Goal: Task Accomplishment & Management: Complete application form

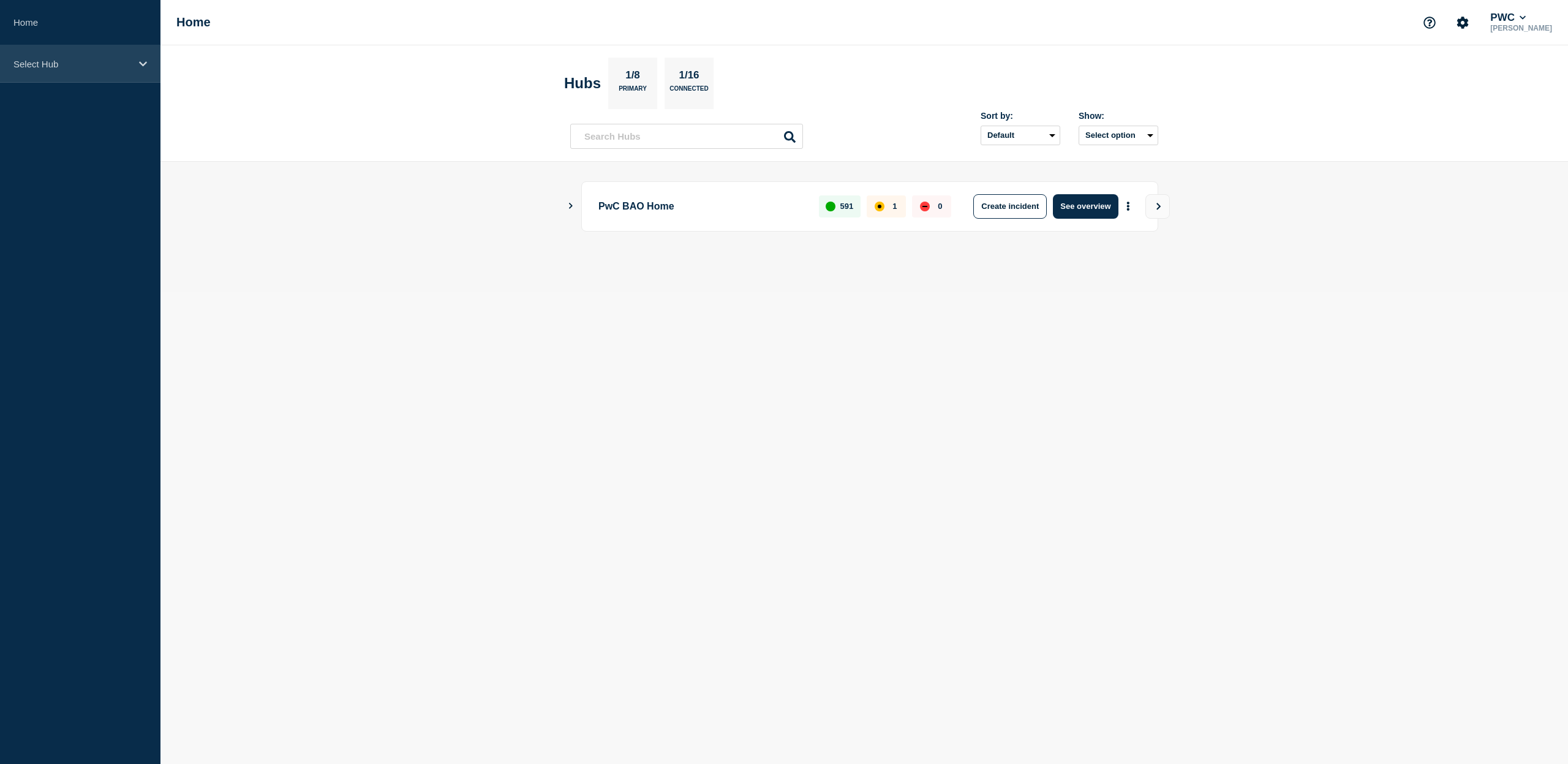
click at [136, 70] on div "Select Hub" at bounding box center [80, 63] width 161 height 37
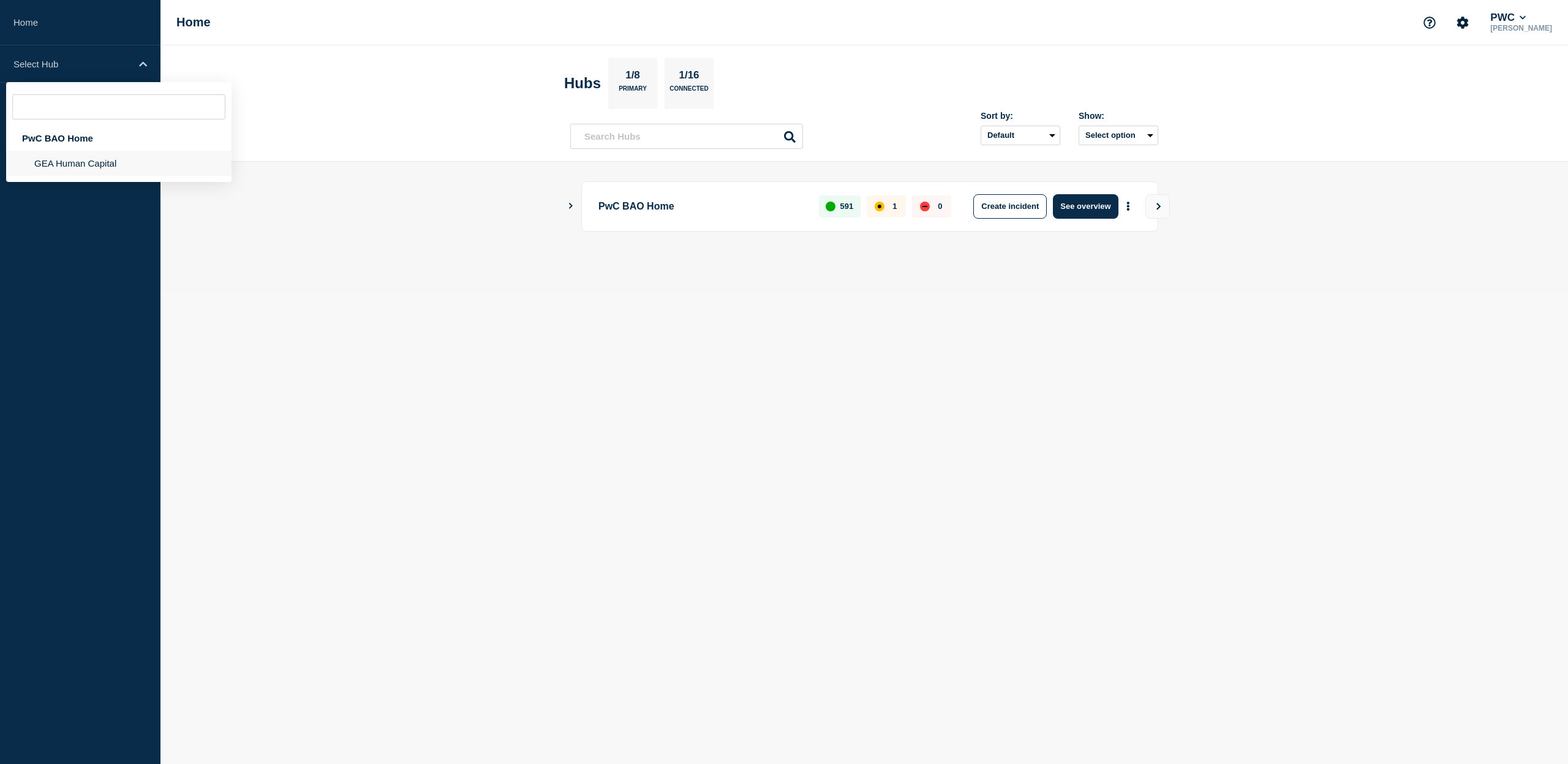
click at [110, 161] on li "GEA Human Capital" at bounding box center [119, 163] width 226 height 25
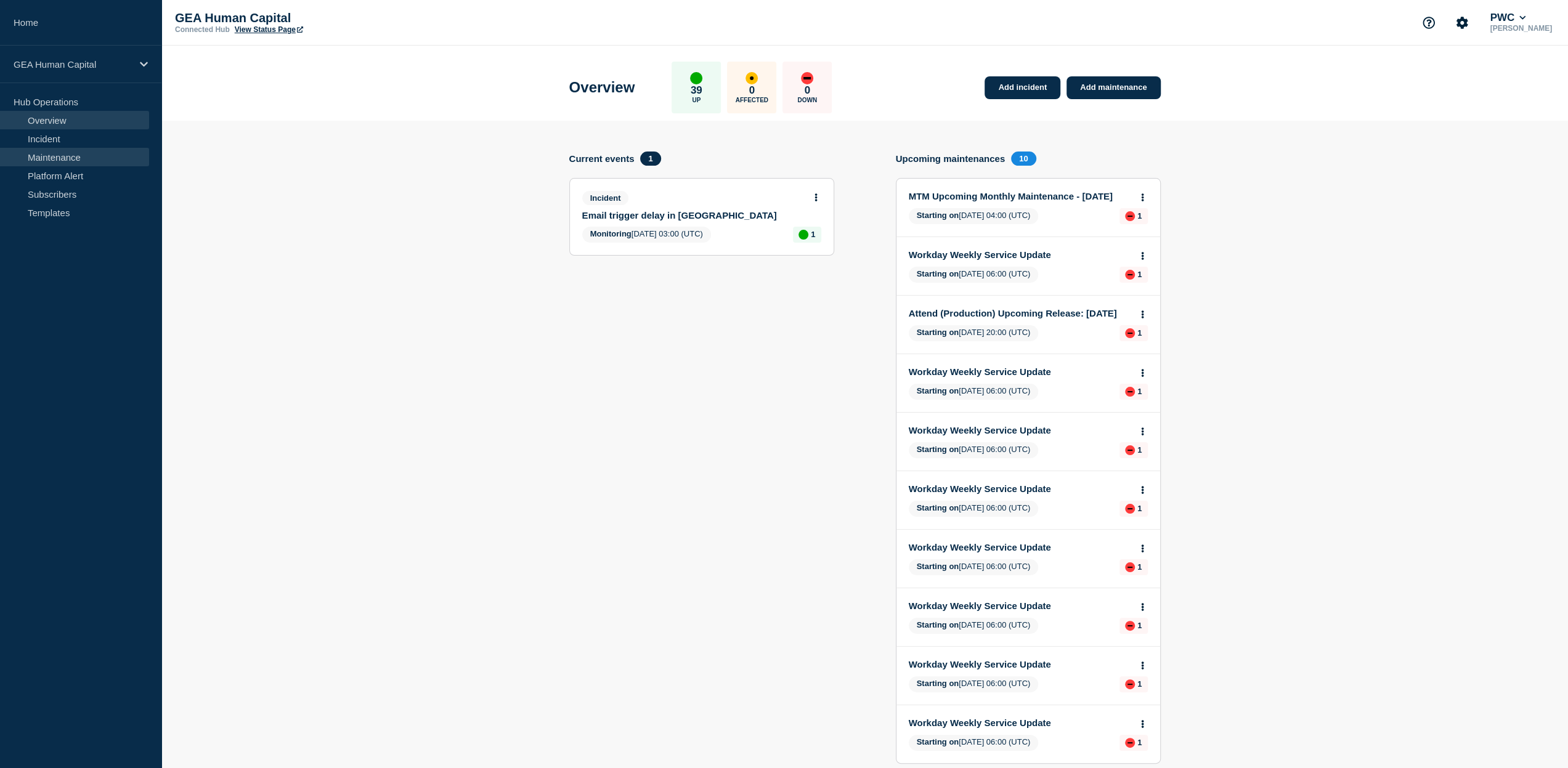
click at [58, 160] on link "Maintenance" at bounding box center [75, 157] width 149 height 18
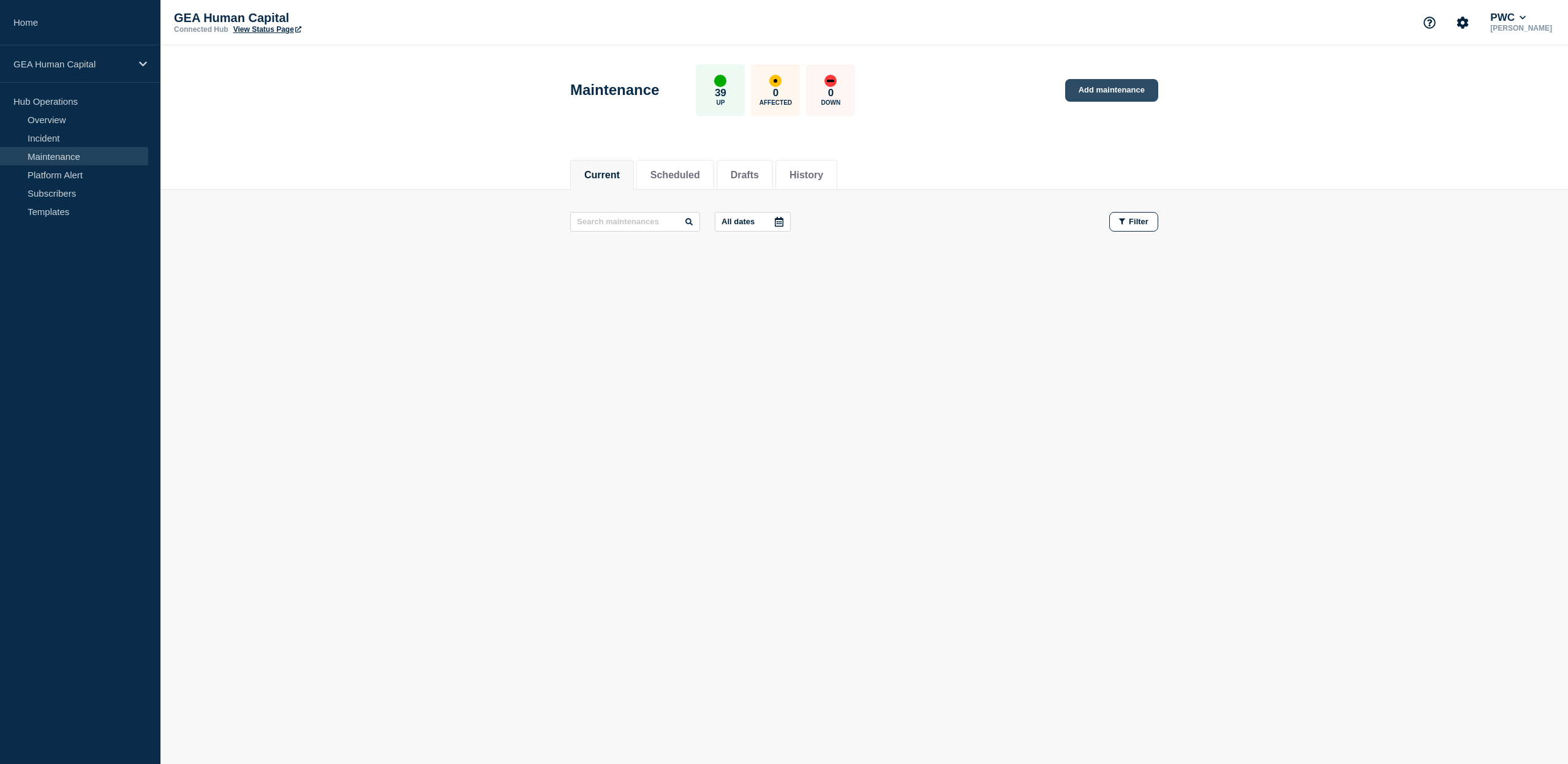
click at [1106, 94] on link "Add maintenance" at bounding box center [1112, 91] width 93 height 23
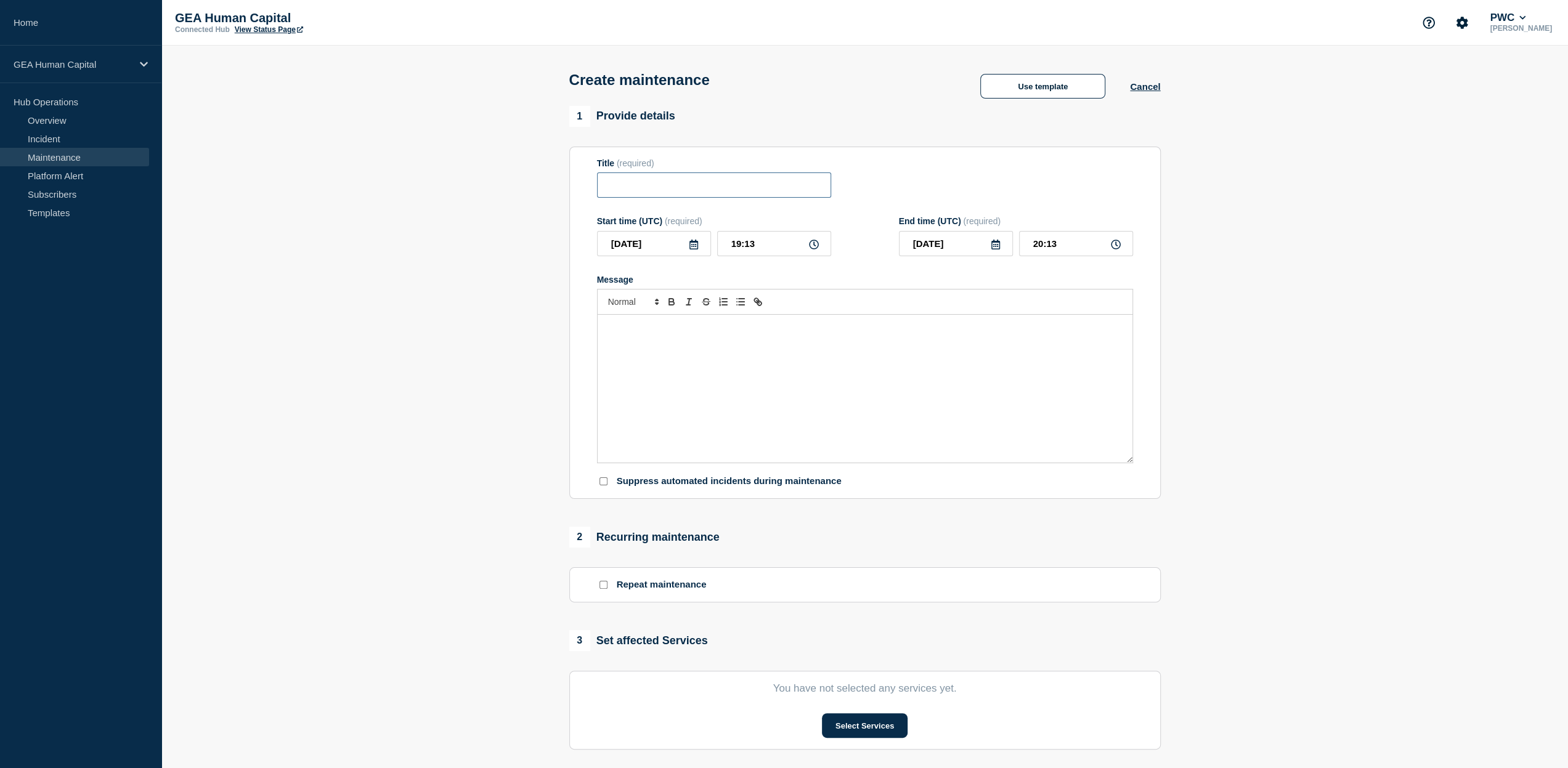
click at [640, 183] on input "Title" at bounding box center [714, 185] width 234 height 25
paste input "Feedback Exchange - Production Release 25.2.6.3 - Planned Outage"
click at [720, 190] on input "Feedback Exchange - Production Release 25.2.6.3 - Planned Outage" at bounding box center [714, 185] width 234 height 25
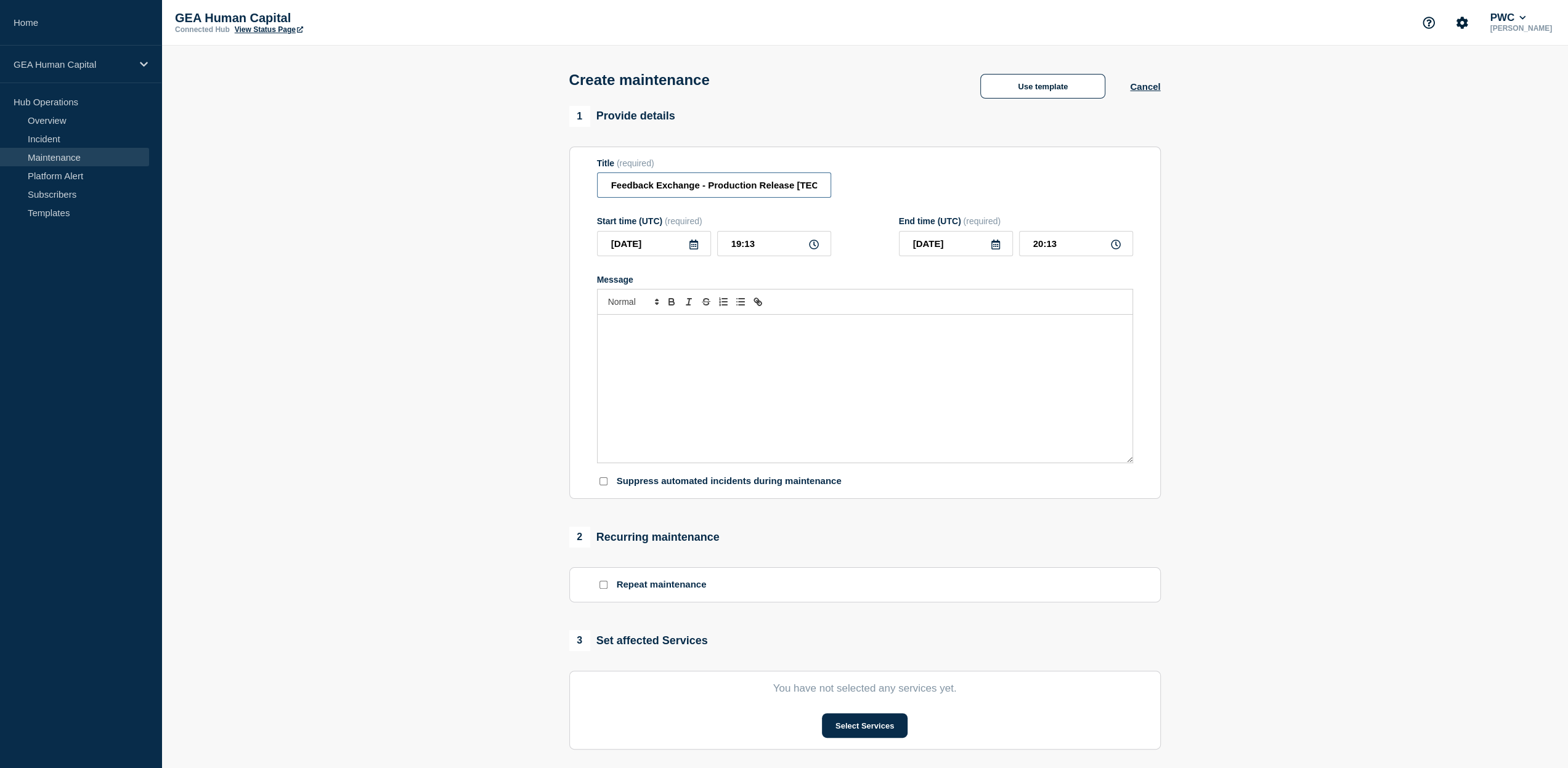
type input "Feedback Exchange - Production Release 25.2.6.3 - Planned Outage"
click at [656, 336] on div "Message" at bounding box center [864, 389] width 534 height 148
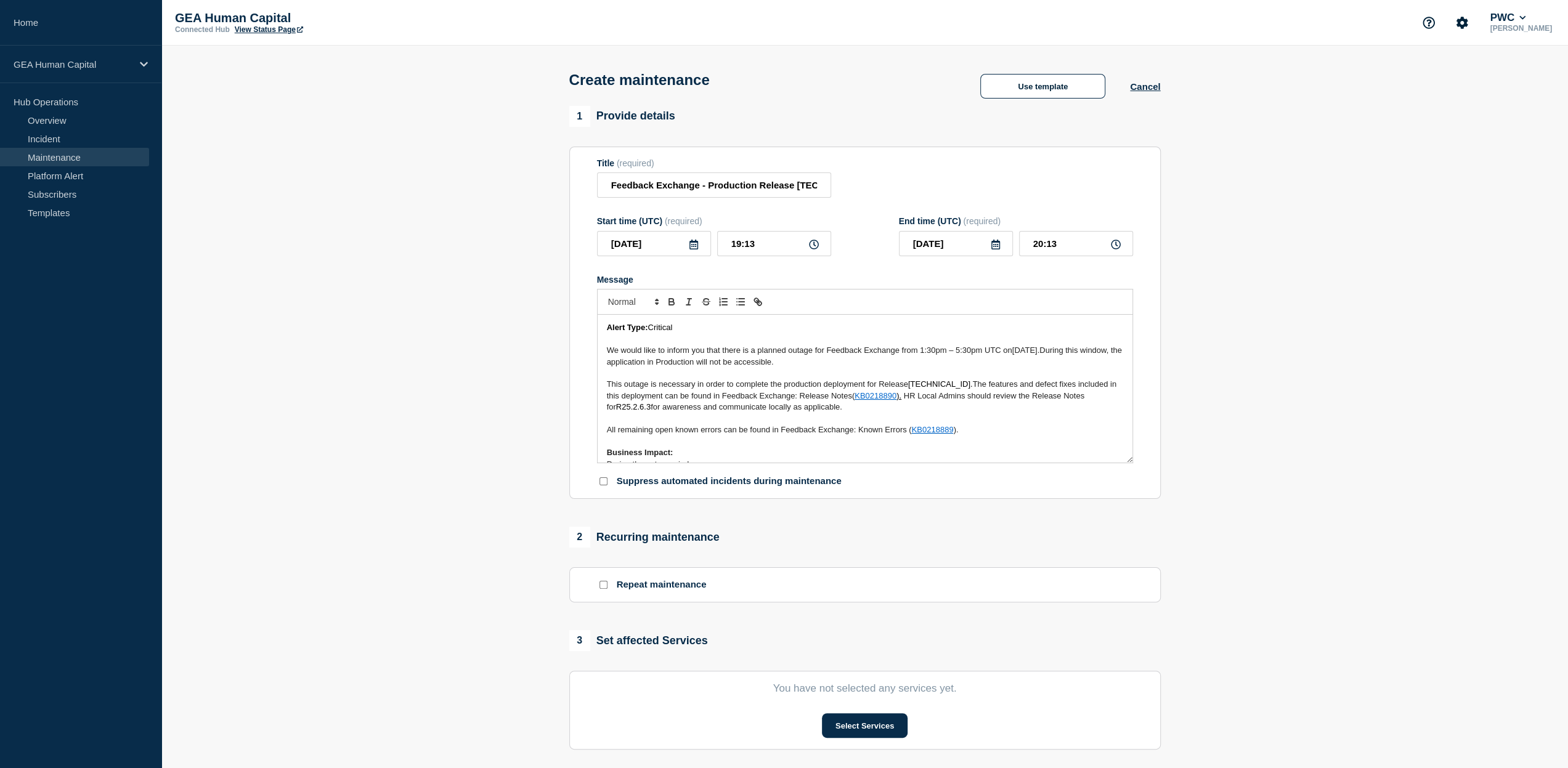
click at [689, 248] on icon at bounding box center [693, 244] width 10 height 10
click at [737, 381] on div "23" at bounding box center [736, 378] width 17 height 17
type input "2025-08-23"
click at [740, 244] on input "19:13" at bounding box center [774, 243] width 114 height 25
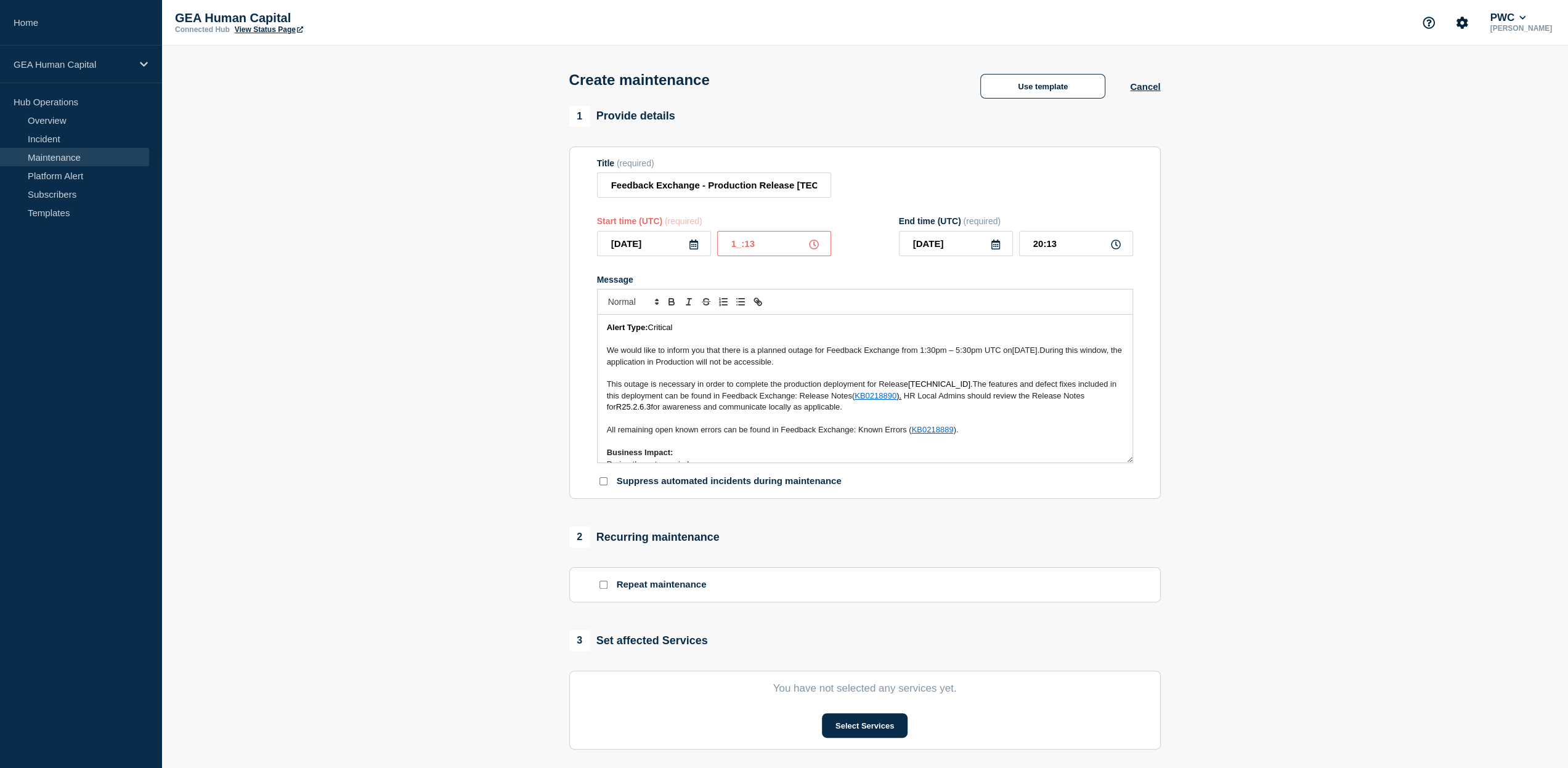
type input "13:13"
type input "14:13"
type input "13:30"
click at [1046, 244] on input "14:30" at bounding box center [1076, 243] width 114 height 25
click at [1038, 245] on input "14:30" at bounding box center [1076, 243] width 114 height 25
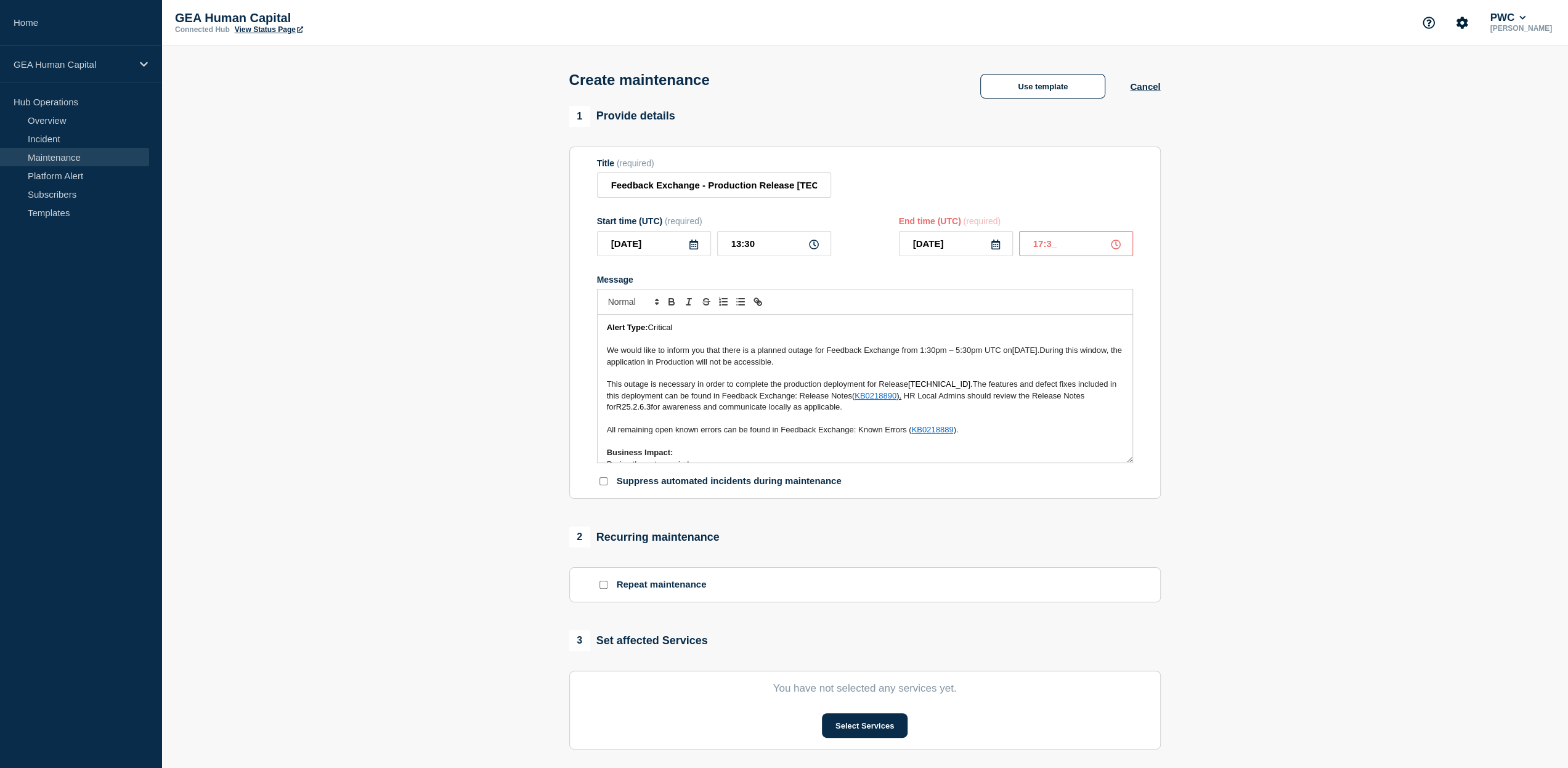
type input "17:30"
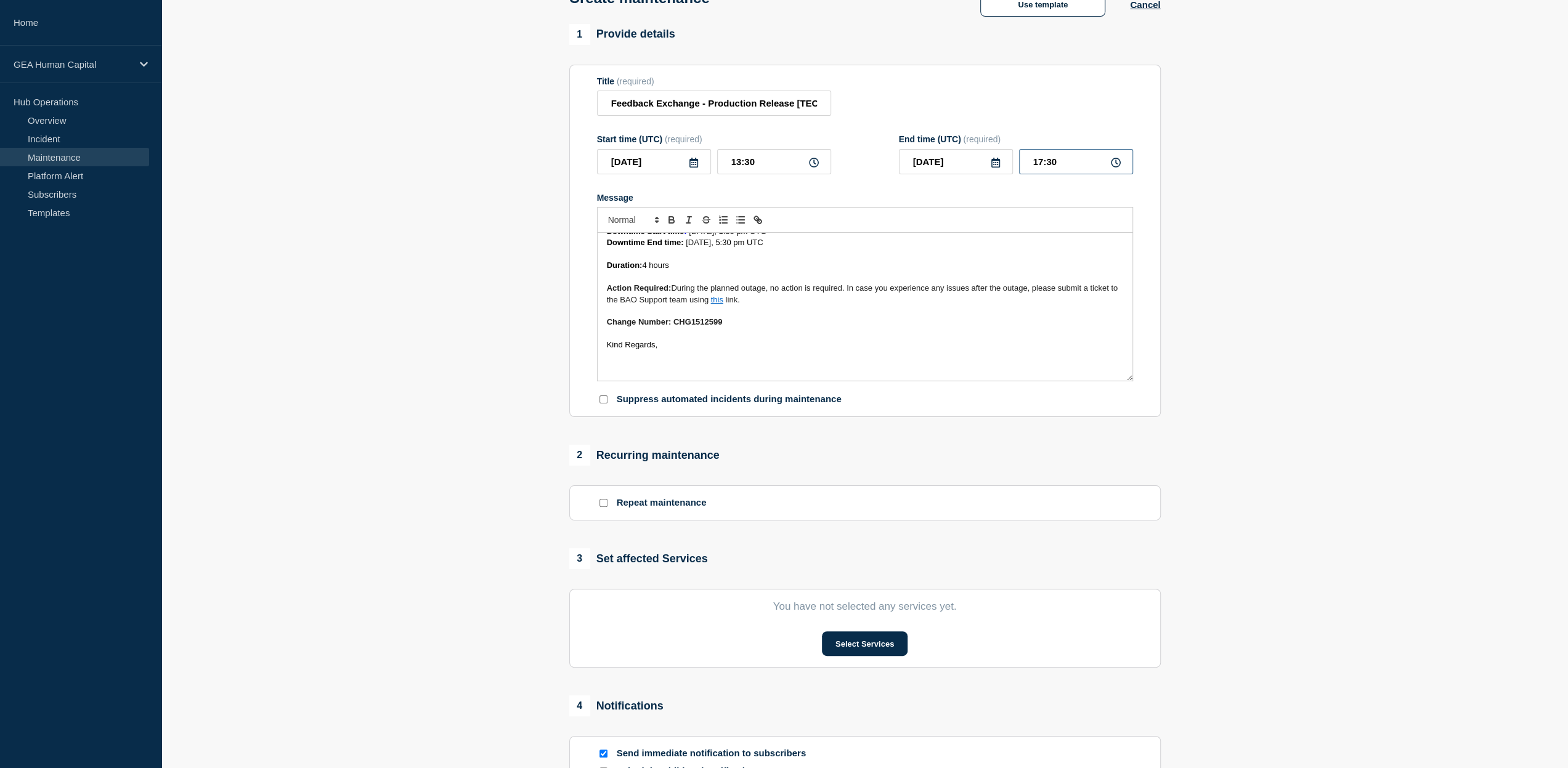
scroll to position [185, 0]
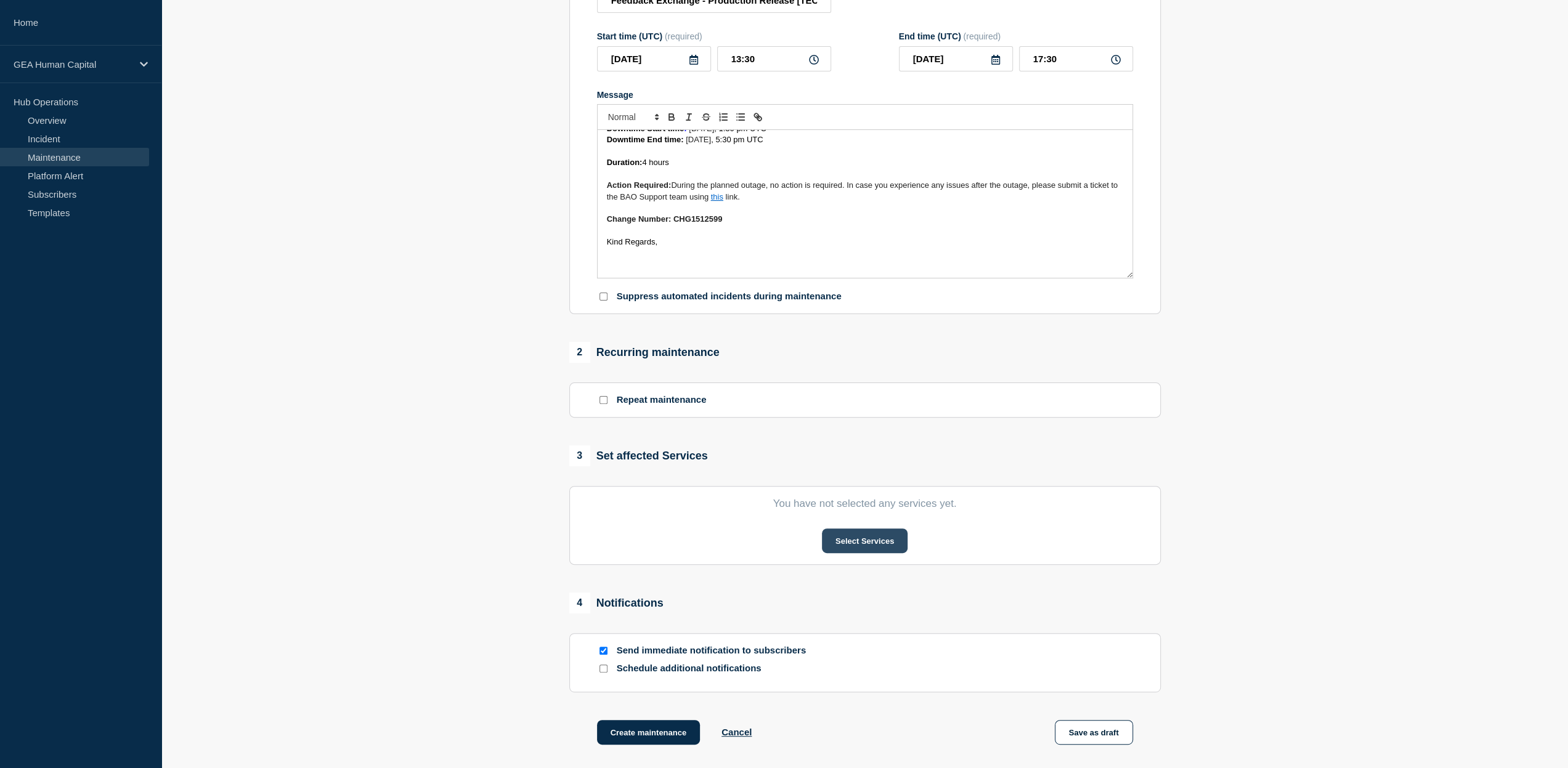
click at [847, 540] on button "Select Services" at bounding box center [864, 541] width 86 height 24
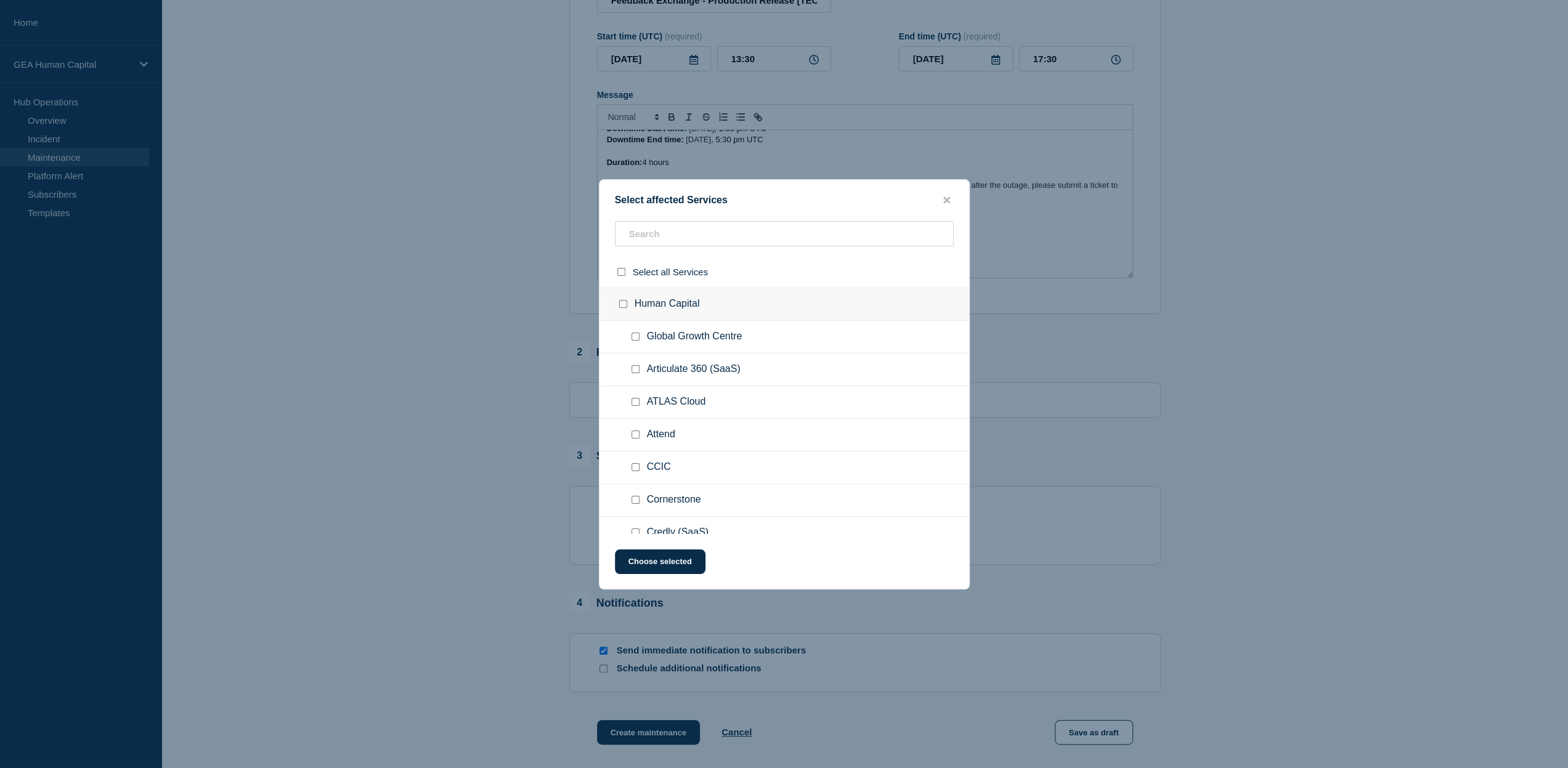
click at [661, 355] on ul "Articulate 360 (SaaS)" at bounding box center [784, 370] width 369 height 33
click at [674, 239] on input "text" at bounding box center [784, 234] width 339 height 25
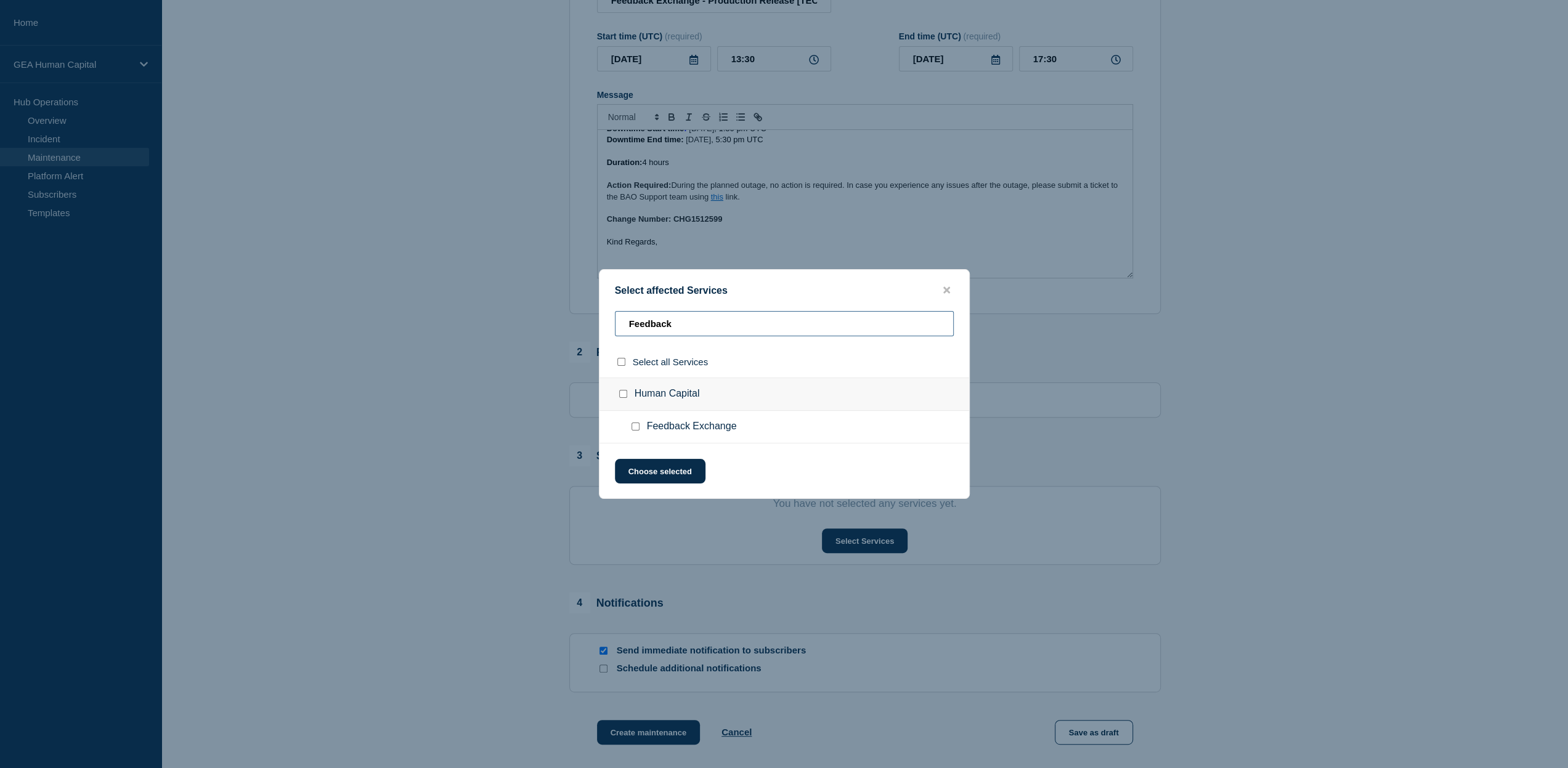
type input "Feedback"
click at [634, 425] on input "Feedback Exchange checkbox" at bounding box center [636, 426] width 8 height 8
checkbox input "true"
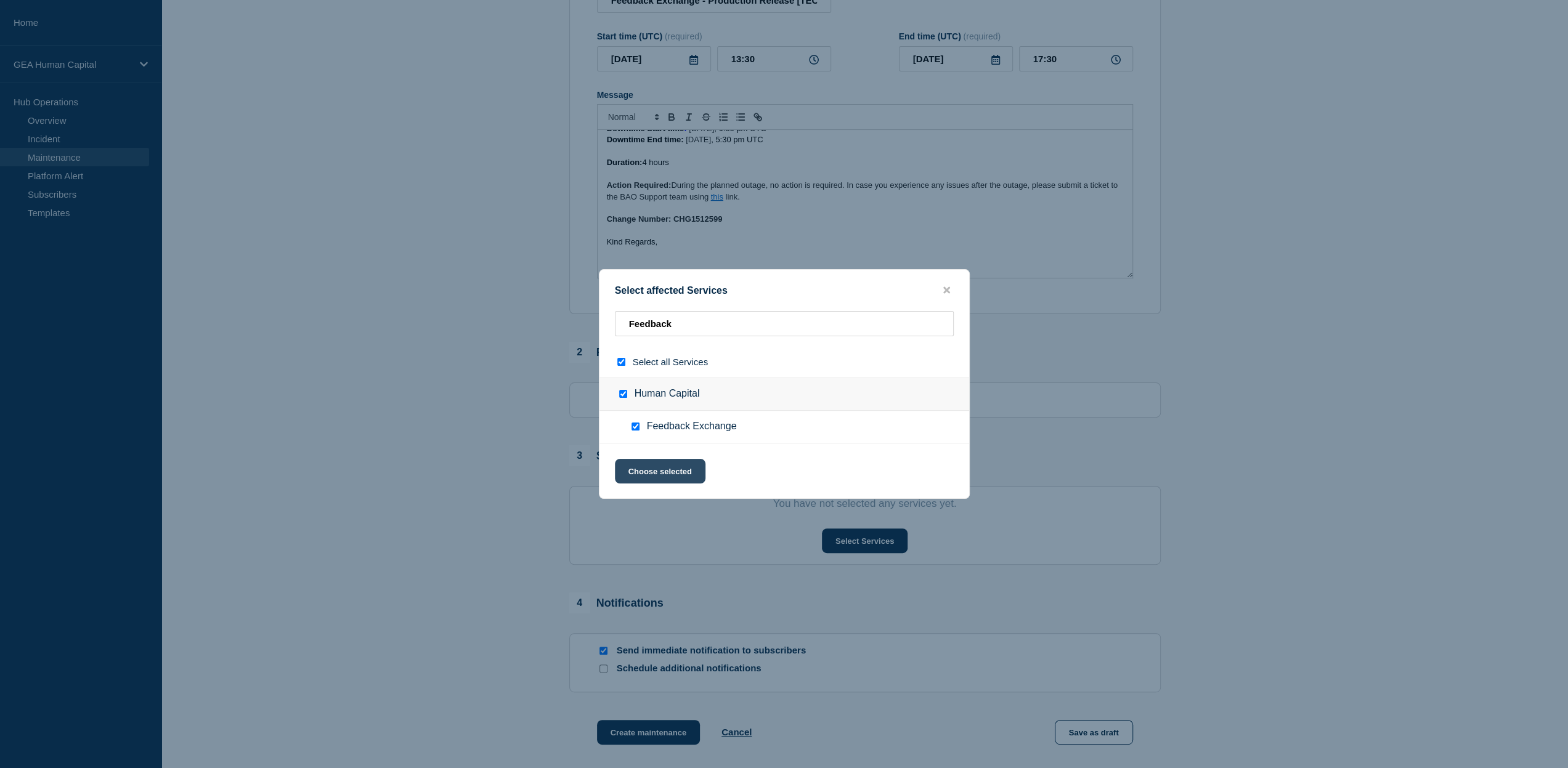
click at [674, 472] on button "Choose selected" at bounding box center [659, 471] width 90 height 24
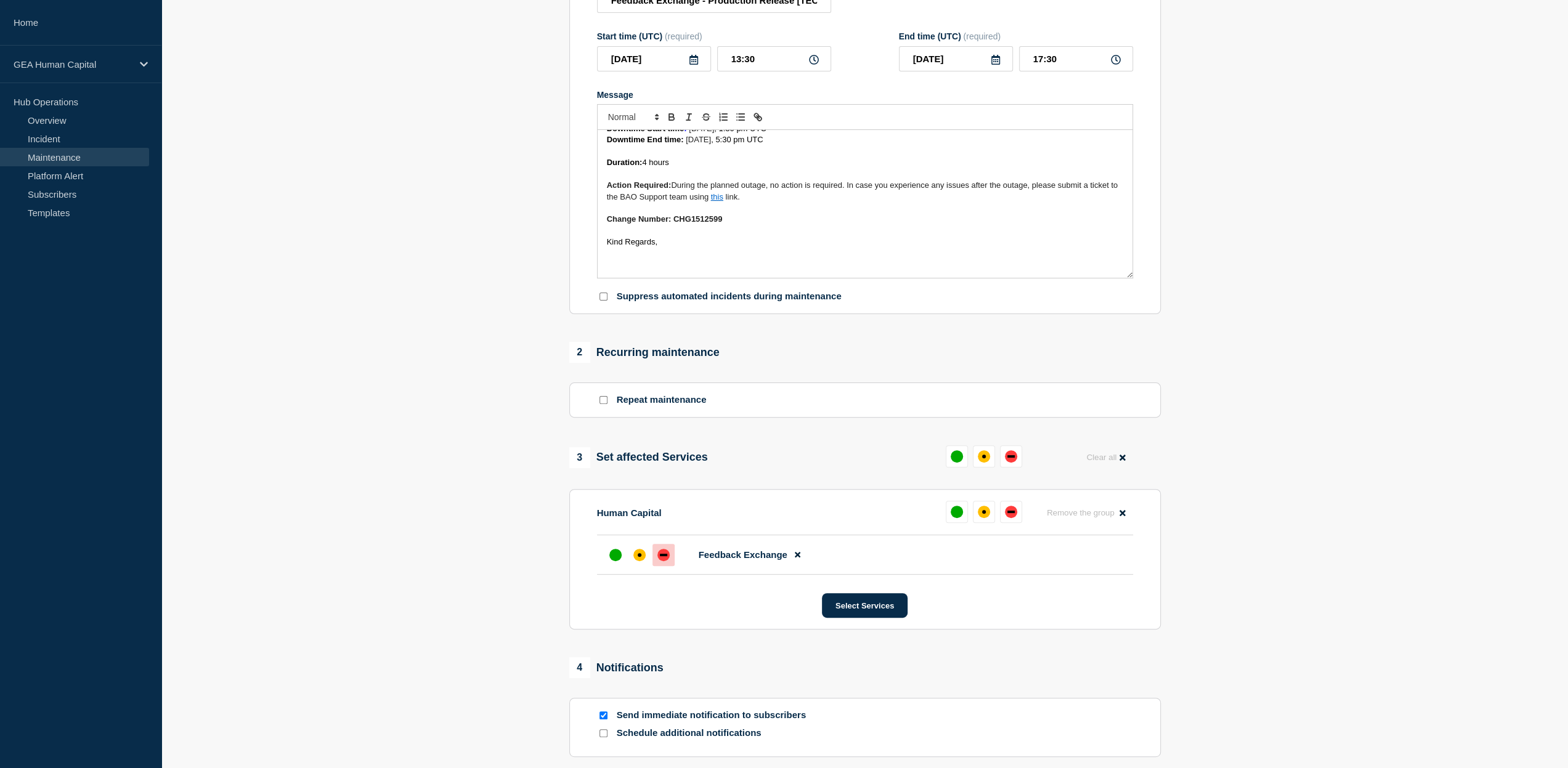
click at [660, 556] on div "down" at bounding box center [663, 555] width 7 height 3
click at [723, 199] on link "this" at bounding box center [717, 197] width 12 height 10
click at [731, 218] on link "https://pwcnetwork.service-now.com/hub?id=sc_cat_item&sys_id=0ba36f5983894210e8…" at bounding box center [695, 219] width 84 height 16
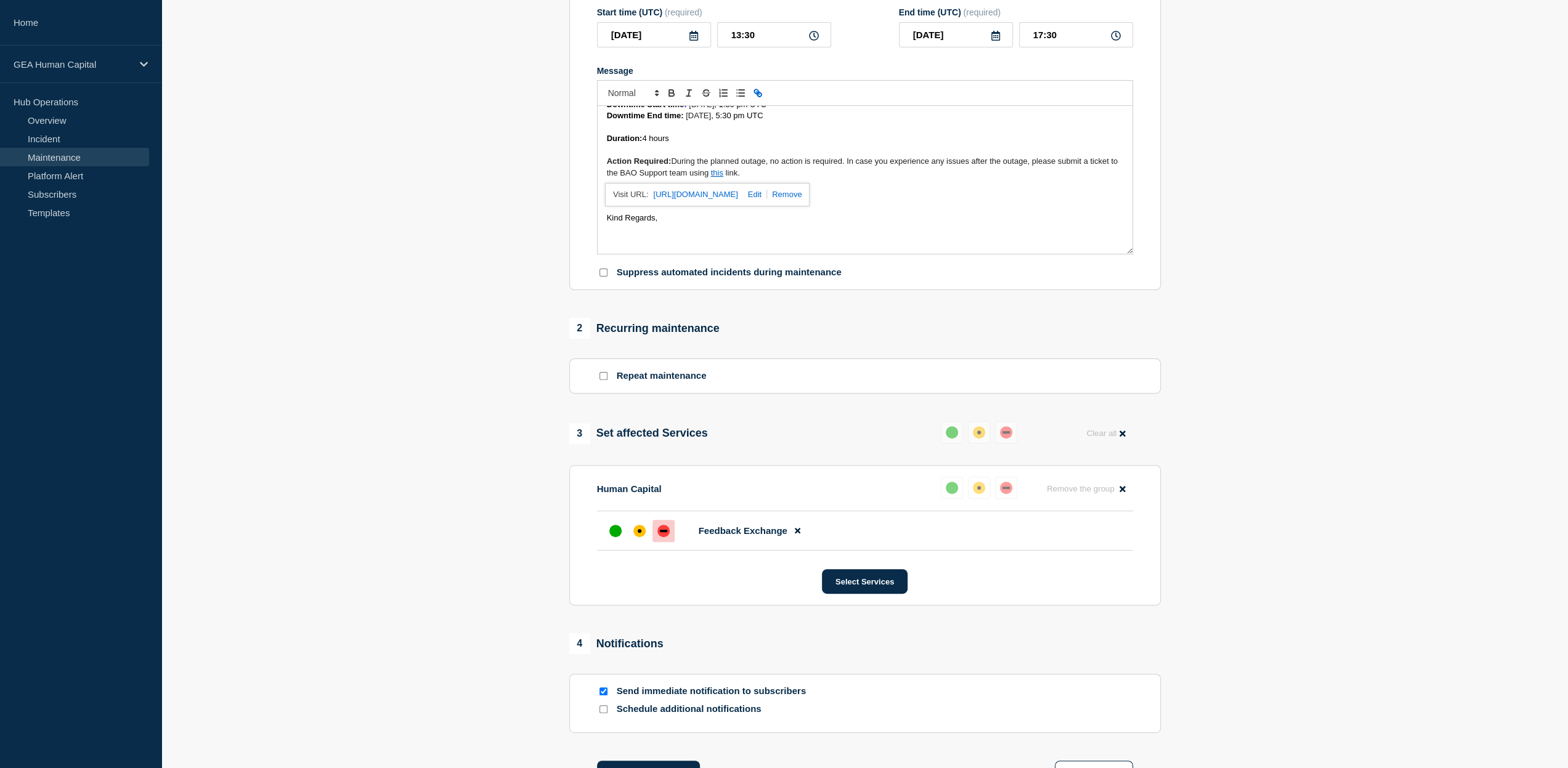
scroll to position [308, 0]
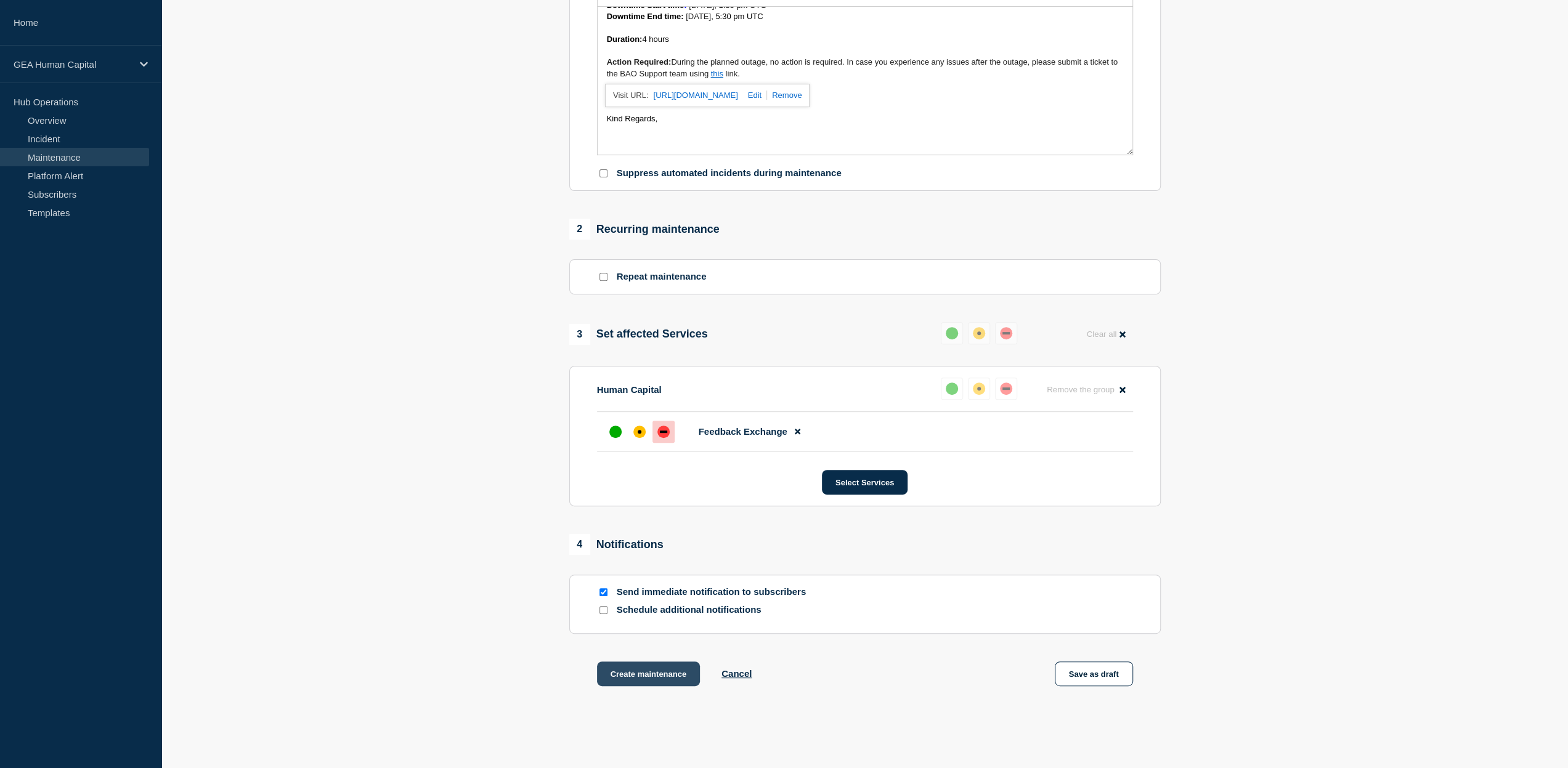
click at [664, 676] on button "Create maintenance" at bounding box center [649, 674] width 103 height 24
